Goal: Navigation & Orientation: Find specific page/section

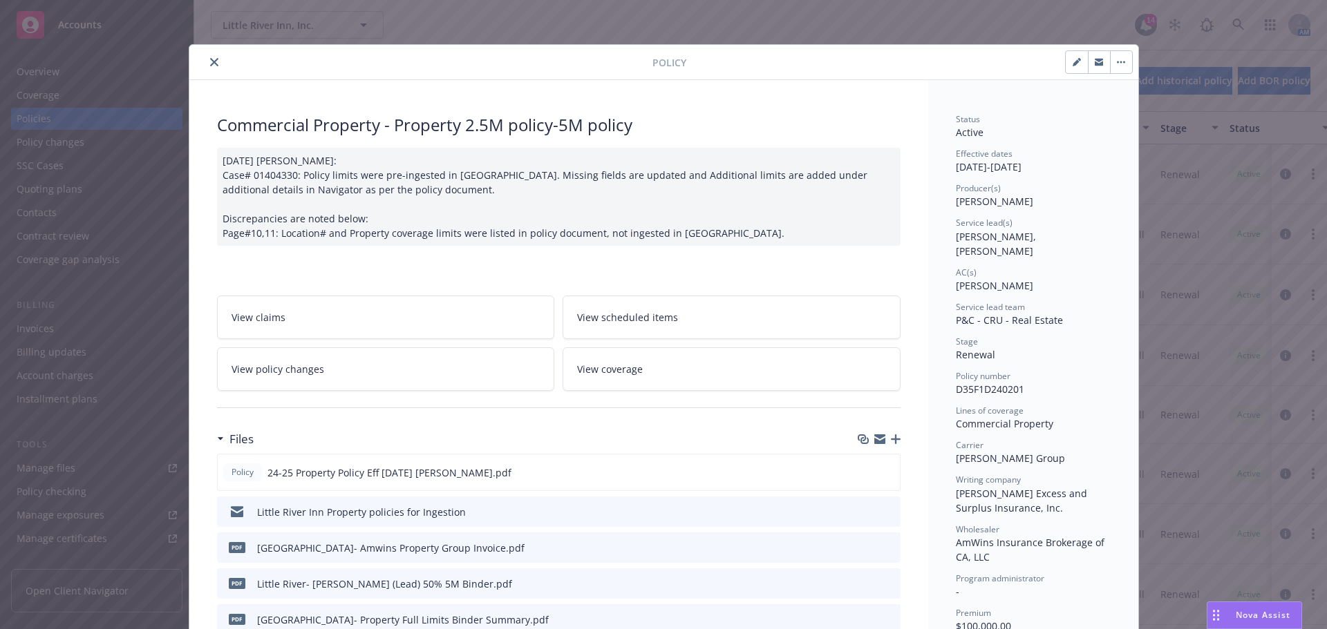
click at [207, 57] on button "close" at bounding box center [214, 62] width 17 height 17
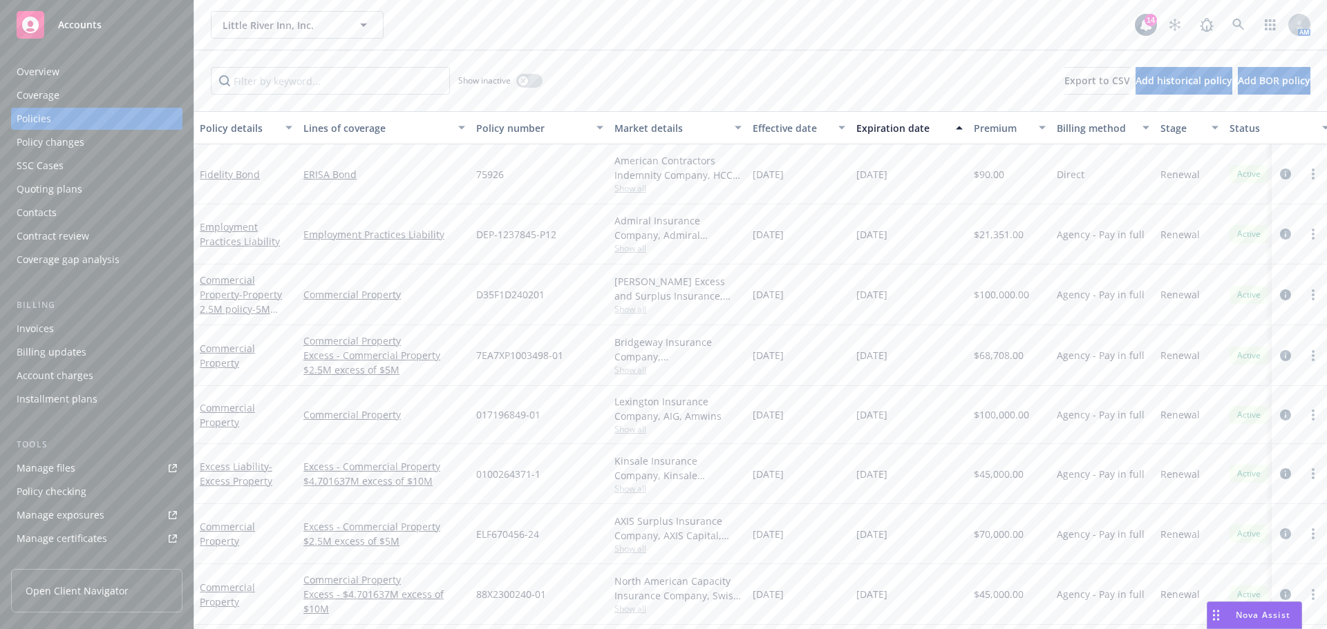
scroll to position [69, 0]
